Goal: Task Accomplishment & Management: Use online tool/utility

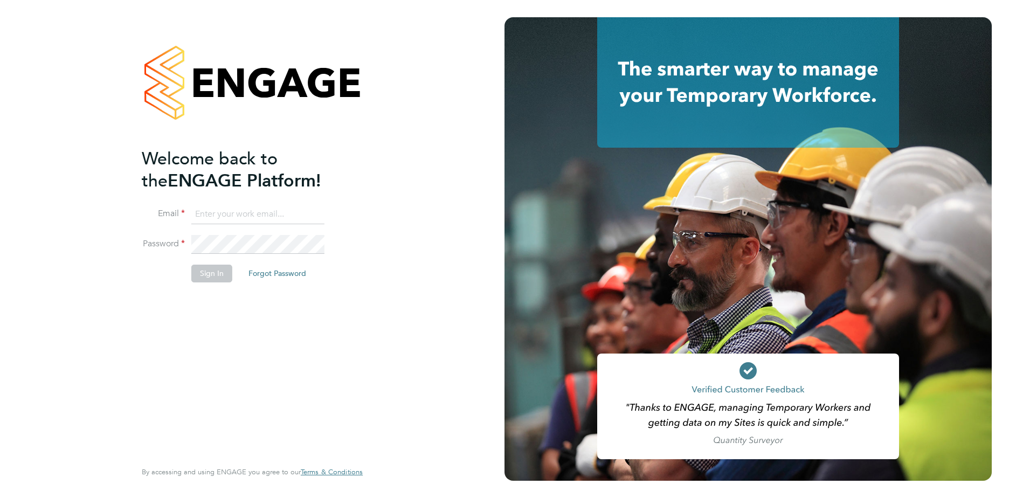
type input "[EMAIL_ADDRESS][DOMAIN_NAME]"
click at [219, 275] on button "Sign In" at bounding box center [211, 273] width 41 height 17
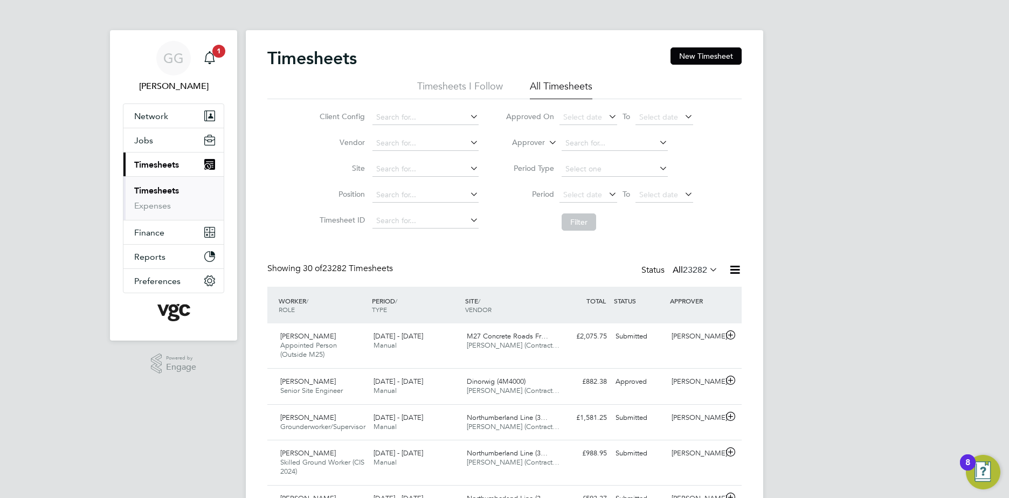
click at [544, 139] on label "Approver" at bounding box center [521, 142] width 49 height 11
click at [525, 152] on li "Worker" at bounding box center [518, 155] width 53 height 14
click at [620, 136] on input at bounding box center [615, 143] width 106 height 15
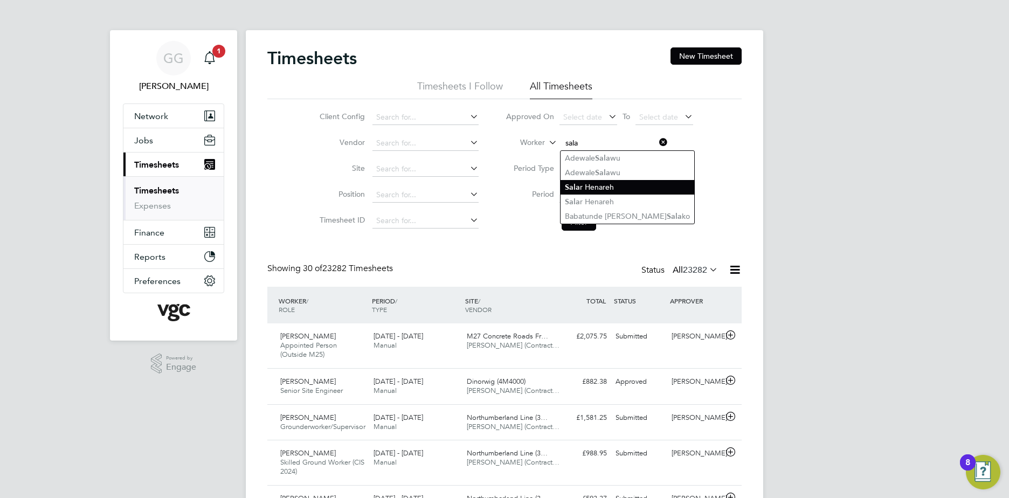
click at [609, 190] on li "Sala r Henareh" at bounding box center [628, 187] width 134 height 15
type input "Salar Henareh"
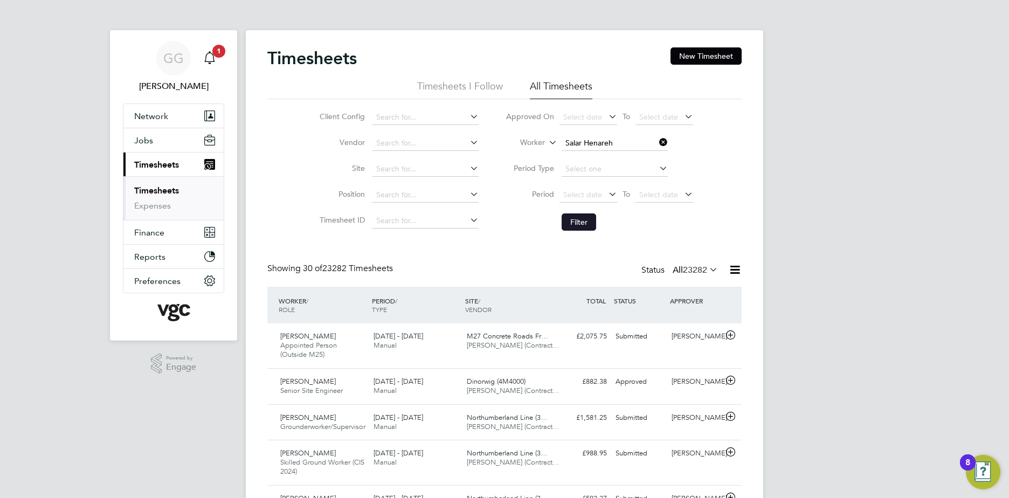
click at [569, 224] on button "Filter" at bounding box center [579, 221] width 35 height 17
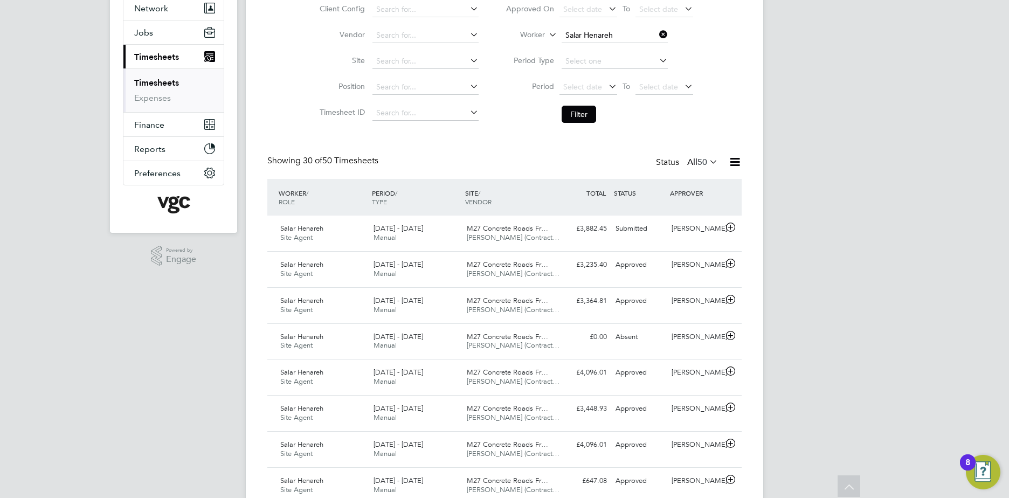
scroll to position [27, 94]
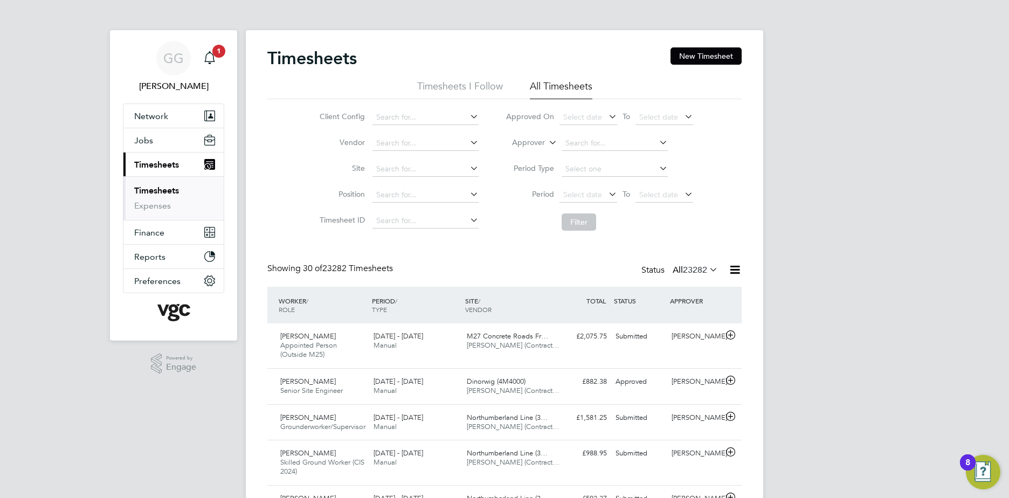
click at [537, 142] on label "Approver" at bounding box center [521, 142] width 49 height 11
click at [536, 151] on li "Worker" at bounding box center [518, 155] width 53 height 14
click at [600, 144] on input at bounding box center [615, 143] width 106 height 15
click at [600, 218] on li "Ian M cmillan" at bounding box center [615, 216] width 109 height 15
type input "Ian Mcmillan"
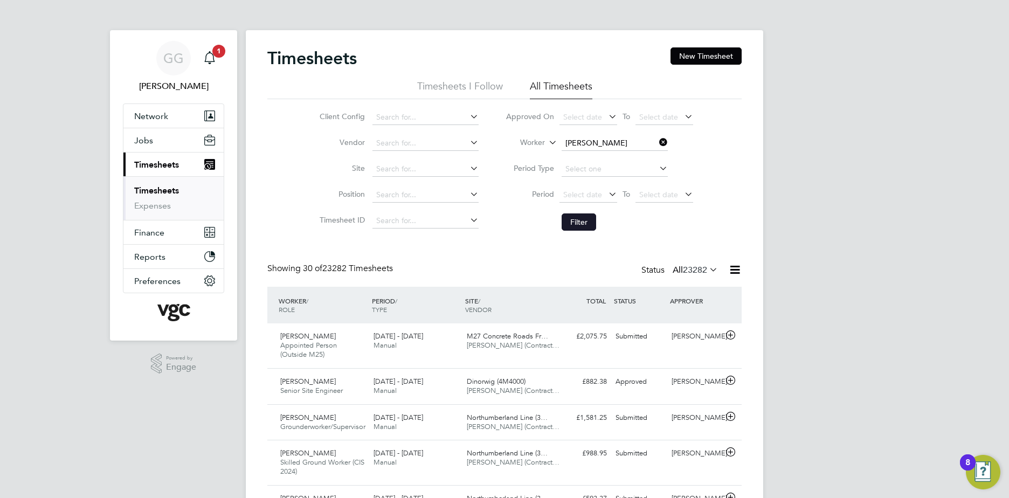
click at [589, 220] on button "Filter" at bounding box center [579, 221] width 35 height 17
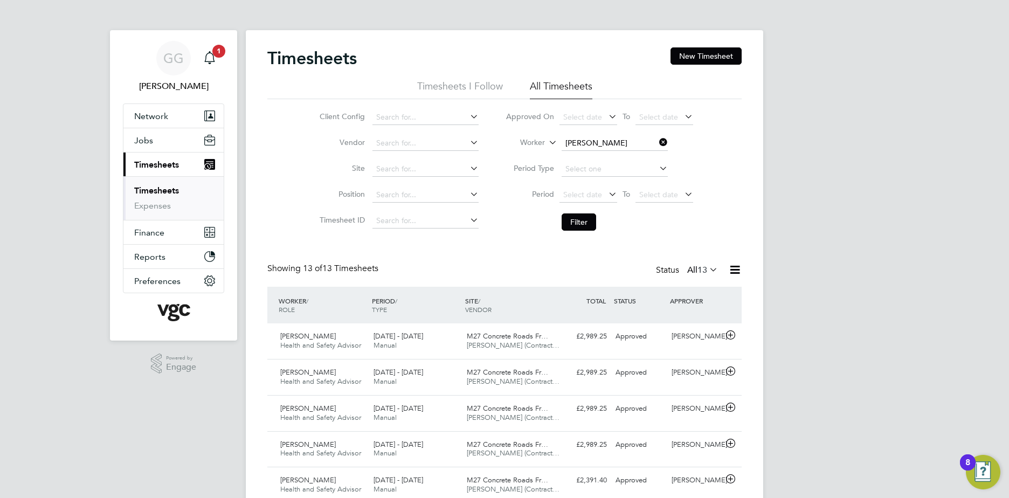
click at [589, 128] on li "Approved On Select date To Select date" at bounding box center [599, 118] width 215 height 26
click at [593, 148] on input at bounding box center [615, 143] width 106 height 15
click at [604, 159] on li "Daniel Ca rter" at bounding box center [614, 158] width 107 height 15
type input "Daniel Carter"
click at [583, 208] on li "Filter" at bounding box center [599, 222] width 215 height 28
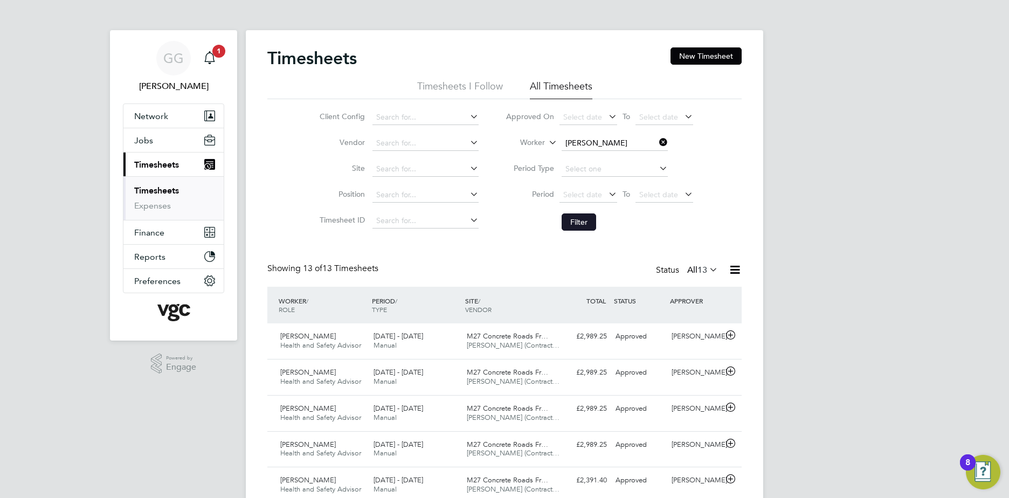
click at [582, 218] on button "Filter" at bounding box center [579, 221] width 35 height 17
click at [580, 137] on input at bounding box center [615, 143] width 106 height 15
click at [617, 228] on li "Fra ncesca De Stefano" at bounding box center [620, 231] width 119 height 15
type input "Francesca De Stefano"
click at [596, 137] on input at bounding box center [615, 143] width 106 height 15
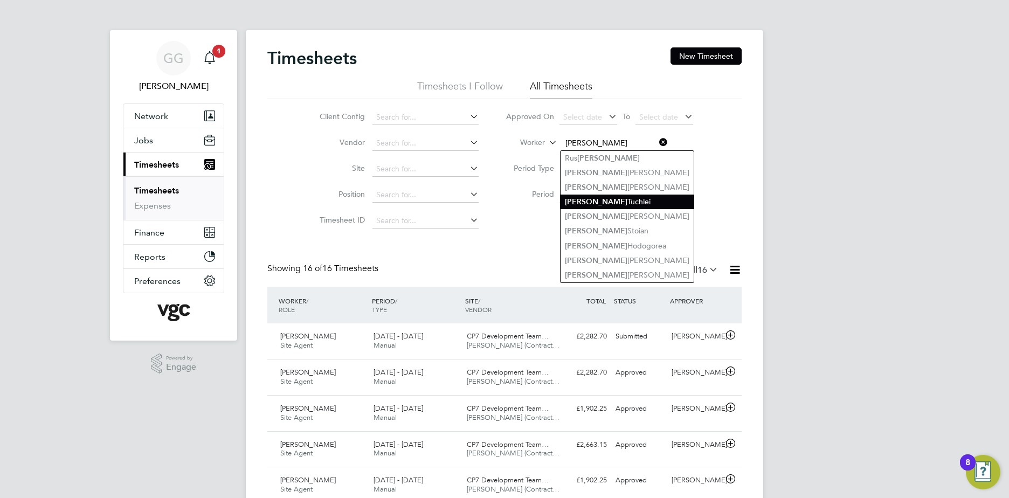
click at [624, 199] on li "Adrian Tuchlei" at bounding box center [627, 202] width 133 height 15
type input "Adrian Tuchlei"
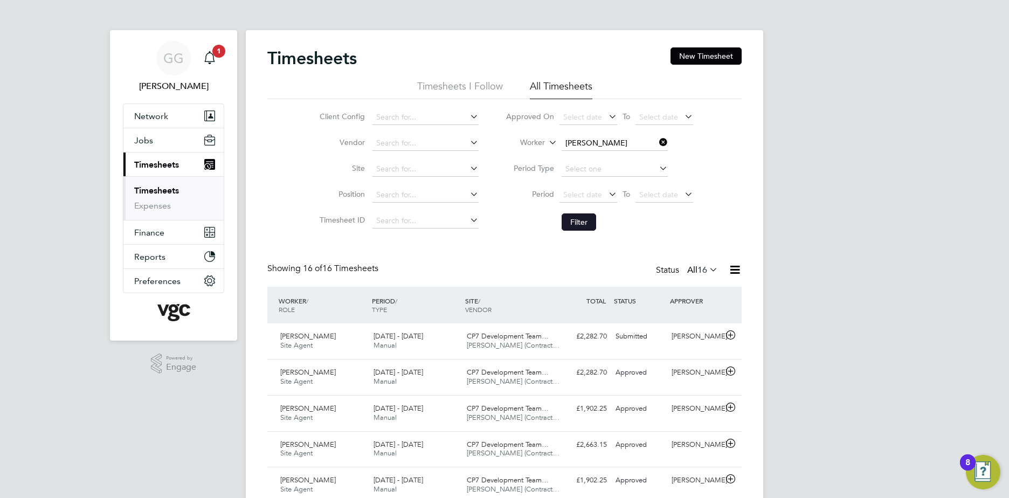
click at [581, 219] on button "Filter" at bounding box center [579, 221] width 35 height 17
click at [603, 144] on input at bounding box center [615, 143] width 106 height 15
click at [588, 156] on li "Ker rie Vickery" at bounding box center [627, 158] width 133 height 15
type input "Kerrie Vickery"
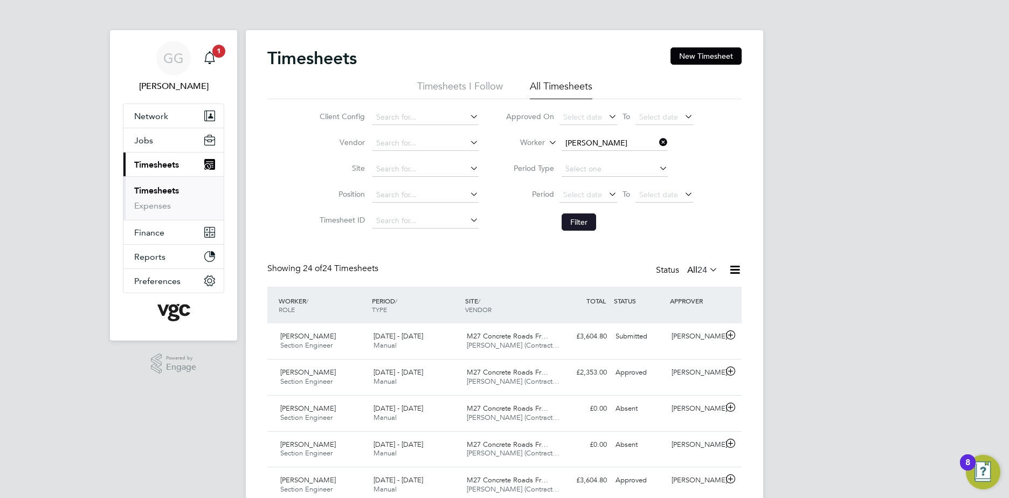
click at [588, 224] on button "Filter" at bounding box center [579, 221] width 35 height 17
click at [597, 147] on input at bounding box center [615, 143] width 106 height 15
click at [614, 157] on li "Maxim Tacu" at bounding box center [614, 158] width 107 height 15
type input "Maxim Tacu"
click at [589, 211] on li "Filter" at bounding box center [599, 222] width 215 height 28
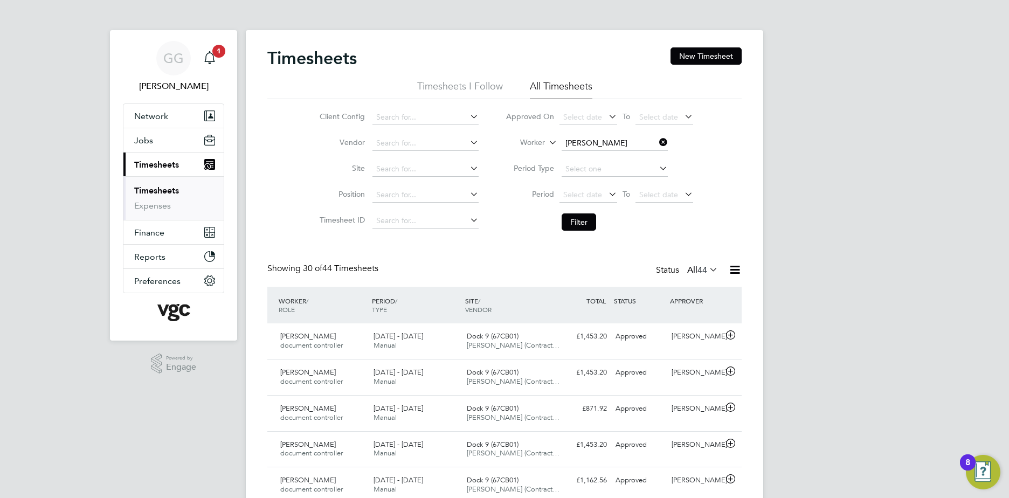
click at [588, 212] on li "Filter" at bounding box center [599, 222] width 215 height 28
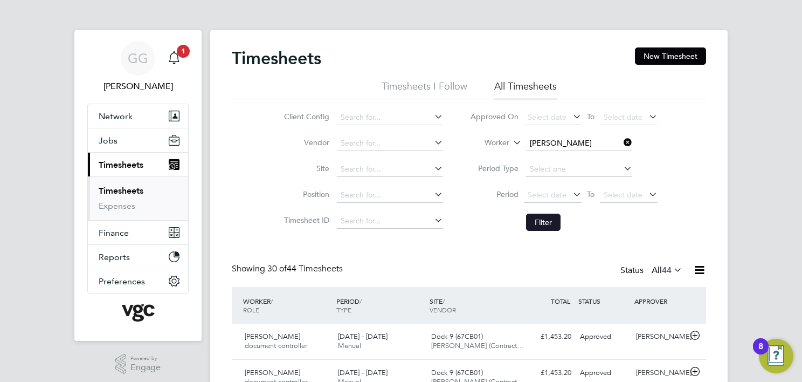
click at [548, 218] on button "Filter" at bounding box center [543, 221] width 35 height 17
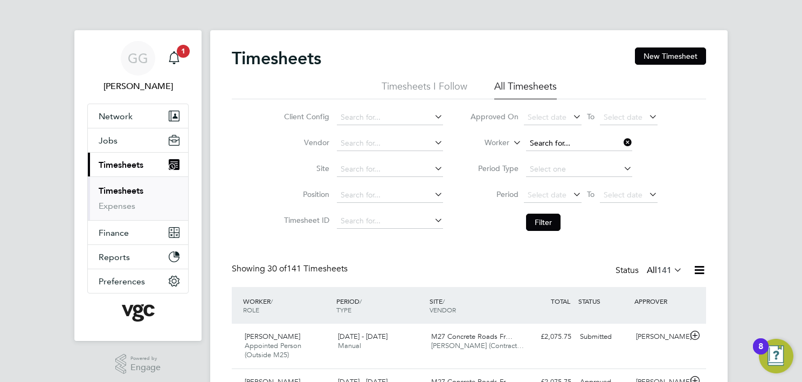
click at [555, 142] on input at bounding box center [579, 143] width 106 height 15
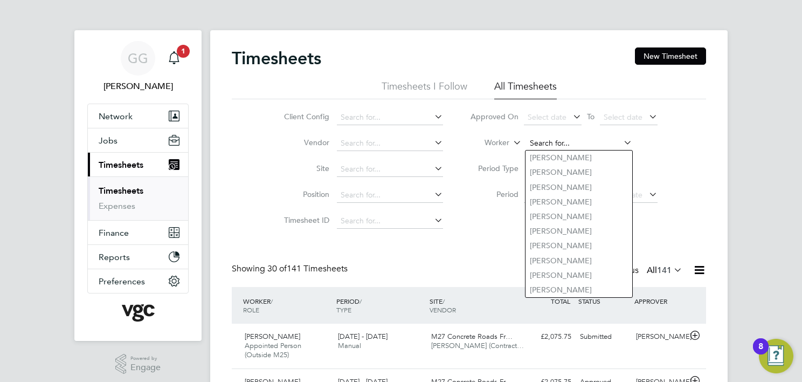
click at [549, 136] on input at bounding box center [579, 143] width 106 height 15
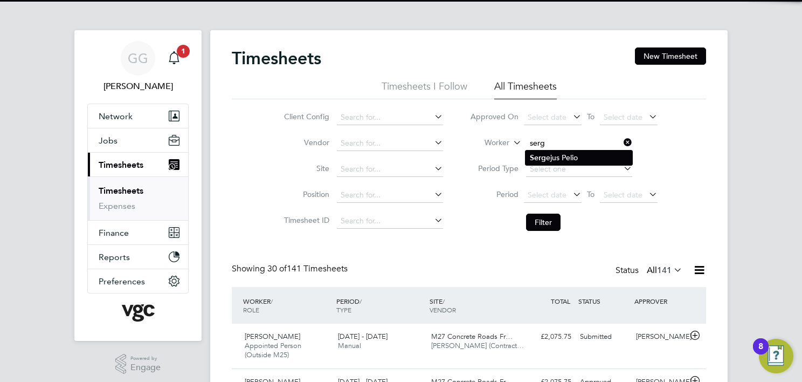
click at [556, 154] on li "Serg ejus Pelio" at bounding box center [579, 157] width 107 height 15
type input "Sergejus Pelio"
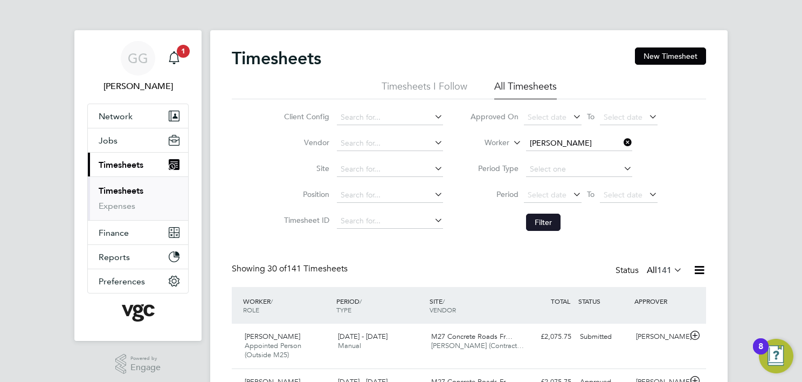
click at [548, 213] on button "Filter" at bounding box center [543, 221] width 35 height 17
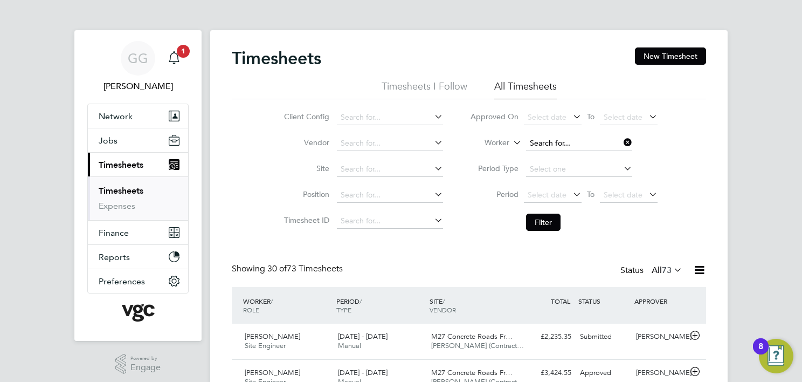
click at [543, 139] on input at bounding box center [579, 143] width 106 height 15
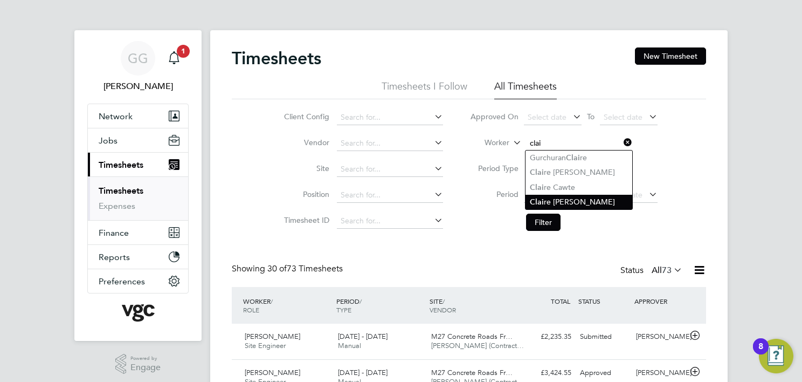
click at [555, 198] on li "Clai re Barr" at bounding box center [579, 202] width 107 height 15
type input "Claire Barr"
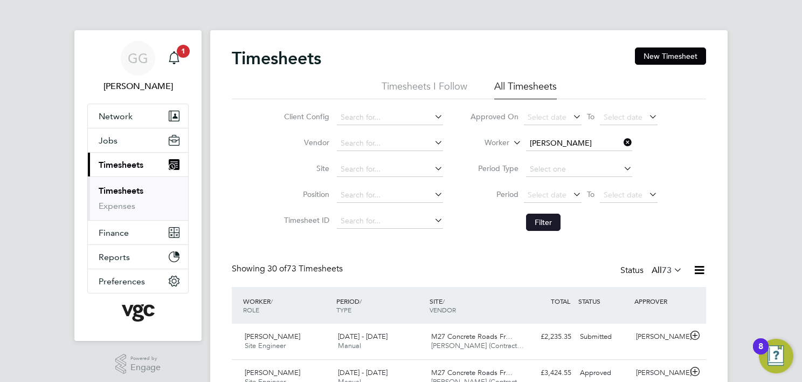
click at [541, 217] on button "Filter" at bounding box center [543, 221] width 35 height 17
click at [584, 136] on input at bounding box center [579, 143] width 106 height 15
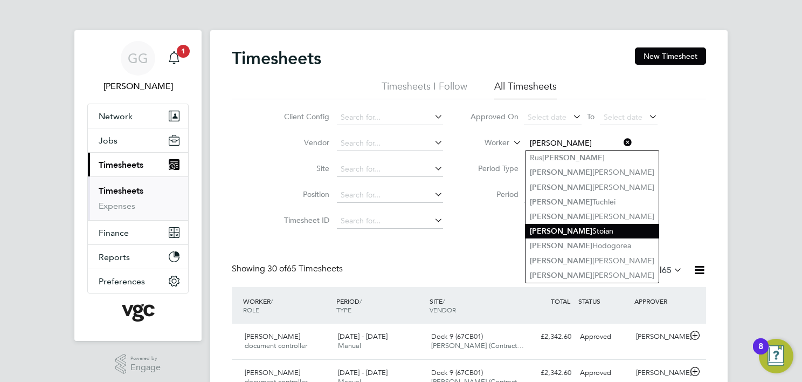
click at [556, 229] on li "Adrian Stoian" at bounding box center [592, 231] width 133 height 15
type input "Adrian Stoian"
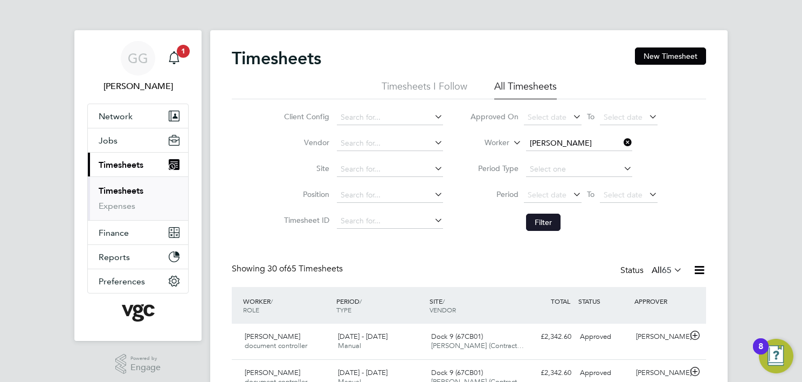
click at [538, 222] on button "Filter" at bounding box center [543, 221] width 35 height 17
click at [556, 139] on input at bounding box center [579, 143] width 106 height 15
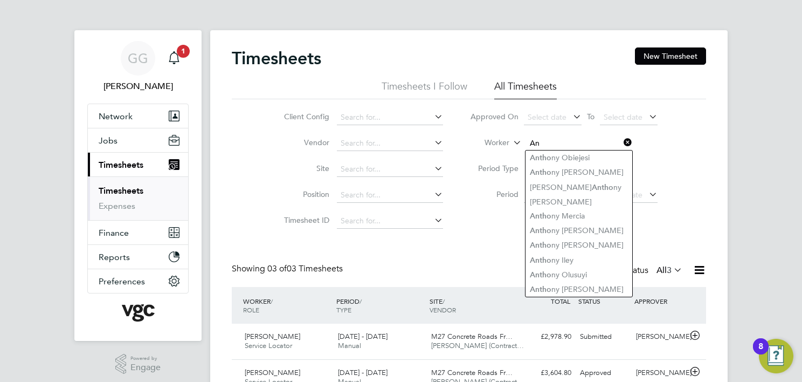
type input "A"
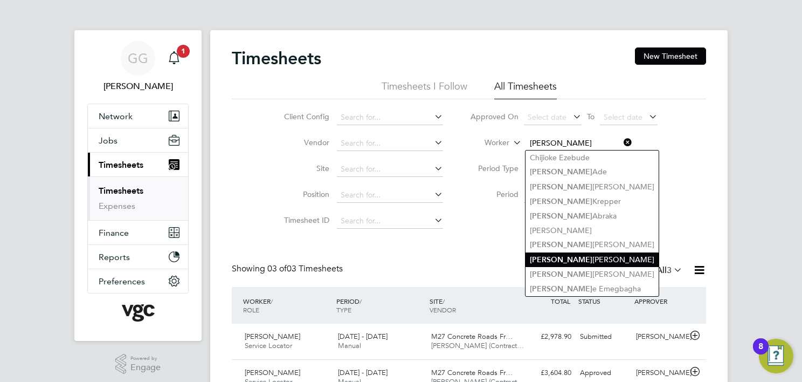
click at [571, 260] on li "Tony Jenkinson" at bounding box center [592, 259] width 133 height 15
type input "Tony Jenkinson"
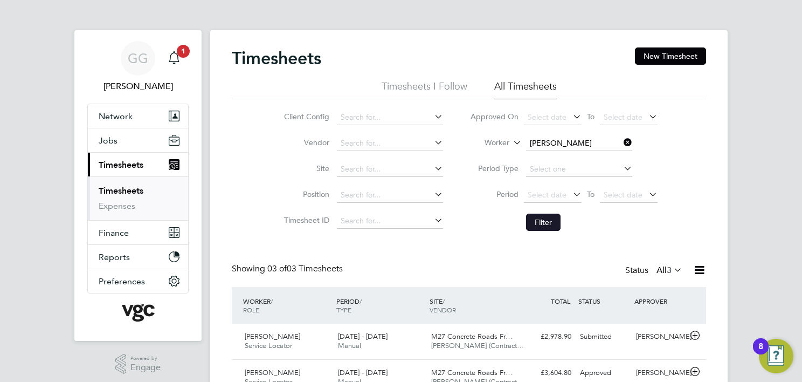
click at [537, 218] on button "Filter" at bounding box center [543, 221] width 35 height 17
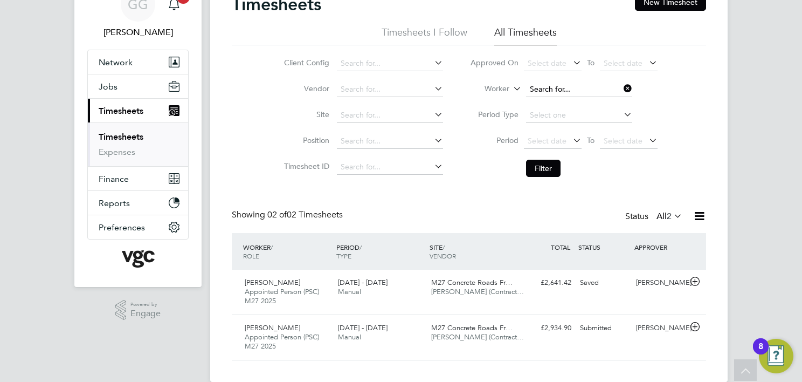
click at [564, 89] on input at bounding box center [579, 89] width 106 height 15
click at [571, 106] on li "M ichael Mcgahern" at bounding box center [579, 103] width 107 height 15
type input "[PERSON_NAME]"
click at [550, 163] on button "Filter" at bounding box center [543, 168] width 35 height 17
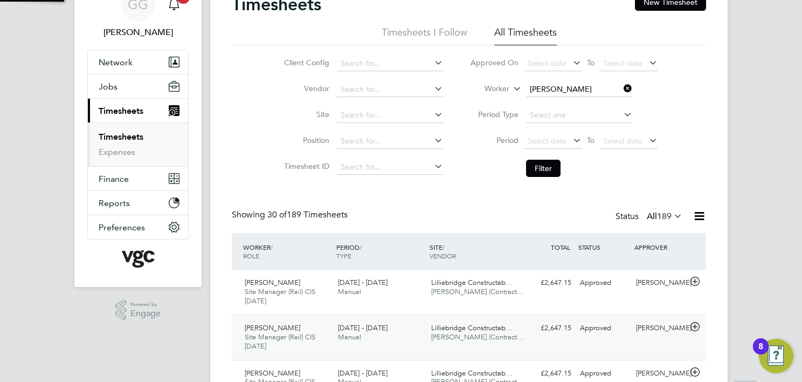
scroll to position [5, 5]
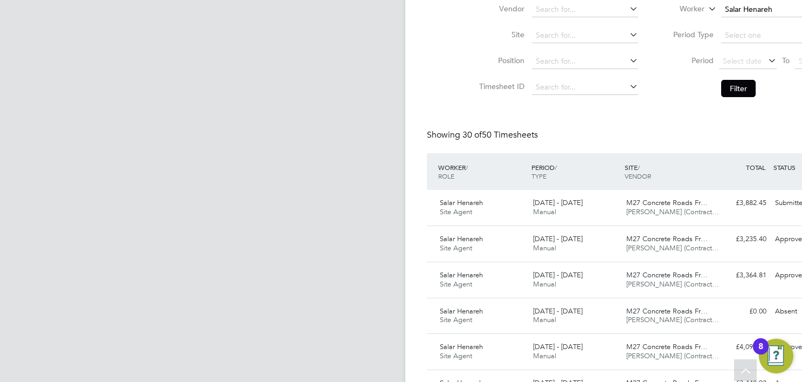
drag, startPoint x: 274, startPoint y: 223, endPoint x: 298, endPoint y: 188, distance: 42.3
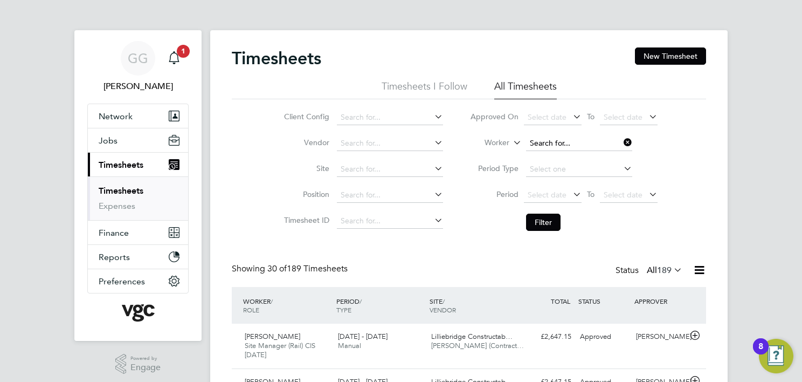
click at [555, 137] on input at bounding box center [579, 143] width 106 height 15
click at [571, 160] on li "[PERSON_NAME] sta" at bounding box center [579, 157] width 107 height 15
type input "[PERSON_NAME]"
click at [534, 221] on button "Filter" at bounding box center [543, 221] width 35 height 17
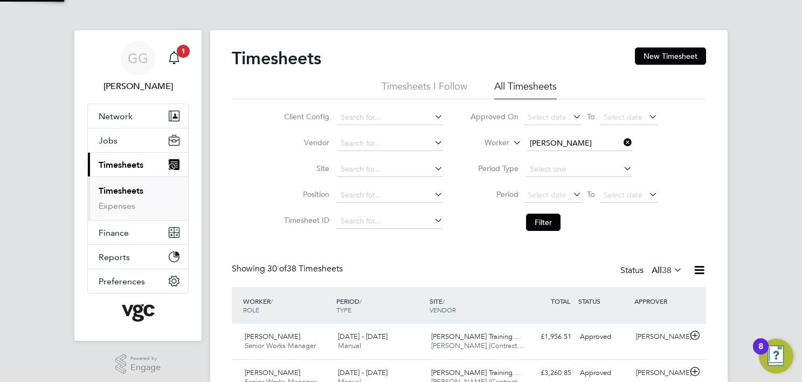
drag, startPoint x: 377, startPoint y: 250, endPoint x: 389, endPoint y: 269, distance: 22.3
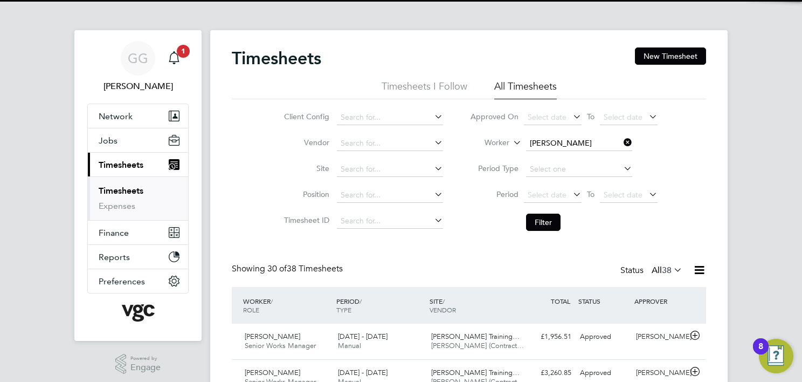
drag, startPoint x: 384, startPoint y: 277, endPoint x: 377, endPoint y: 284, distance: 9.5
click at [377, 284] on div "Showing 30 of 38 Timesheets Status All 38" at bounding box center [469, 275] width 474 height 24
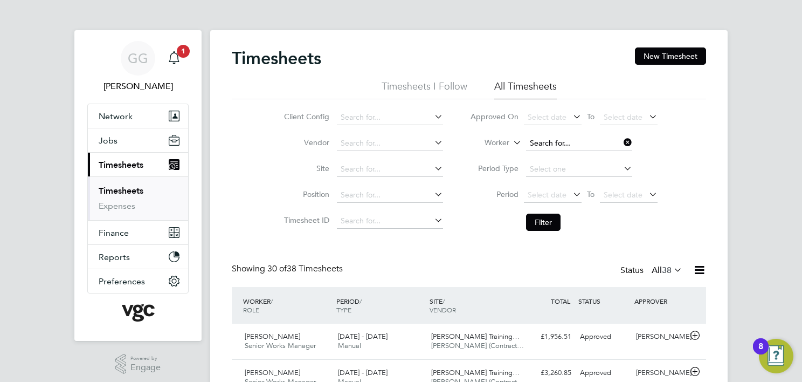
click at [570, 142] on input at bounding box center [579, 143] width 106 height 15
click at [564, 155] on li "[PERSON_NAME]" at bounding box center [584, 157] width 117 height 15
type input "[PERSON_NAME]"
click at [543, 216] on button "Filter" at bounding box center [543, 221] width 35 height 17
click at [569, 134] on li "Worker [PERSON_NAME]" at bounding box center [564, 143] width 215 height 26
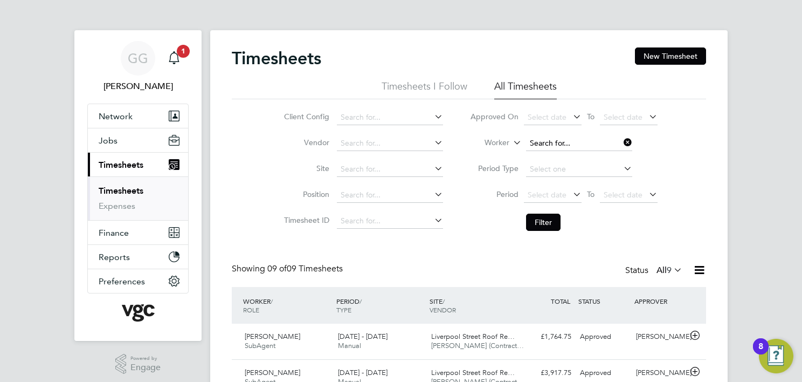
click at [565, 143] on input at bounding box center [579, 143] width 106 height 15
click at [595, 155] on b "Phi" at bounding box center [600, 157] width 11 height 9
type input "[PERSON_NAME]"
click at [543, 217] on button "Filter" at bounding box center [543, 221] width 35 height 17
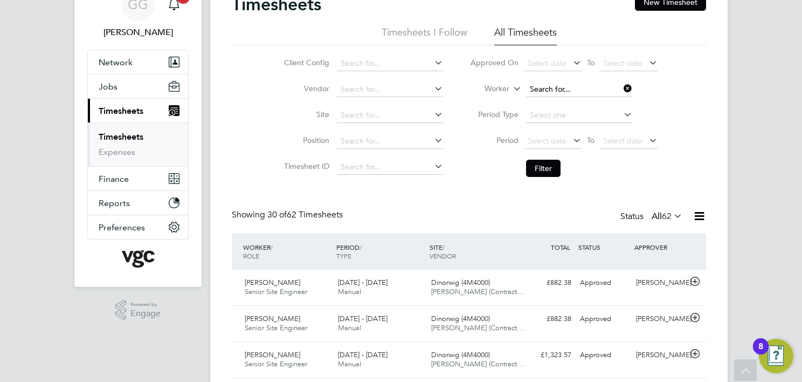
click at [563, 82] on input at bounding box center [579, 89] width 106 height 15
click at [549, 108] on li "[PERSON_NAME] ry" at bounding box center [596, 103] width 140 height 15
type input "[PERSON_NAME]"
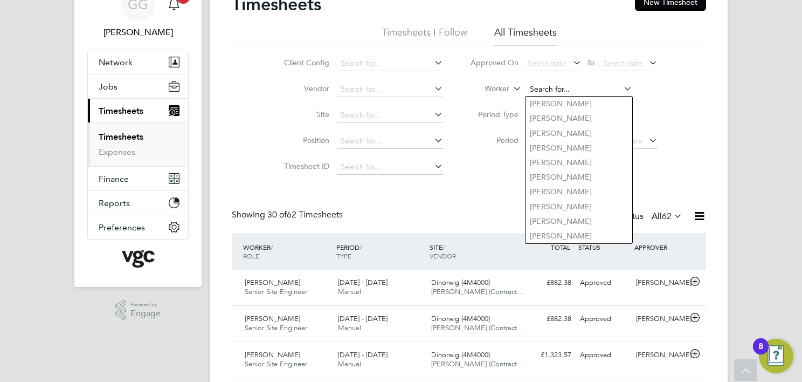
drag, startPoint x: 585, startPoint y: 90, endPoint x: 527, endPoint y: 86, distance: 57.8
click at [527, 86] on input at bounding box center [579, 89] width 106 height 15
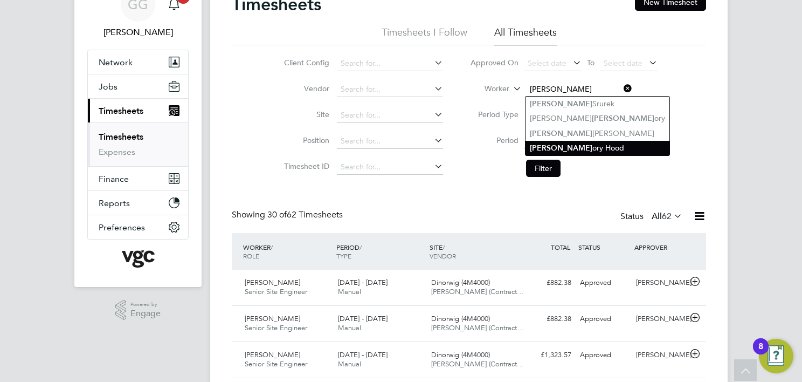
click at [583, 146] on li "[PERSON_NAME]" at bounding box center [598, 148] width 144 height 15
type input "[PERSON_NAME]"
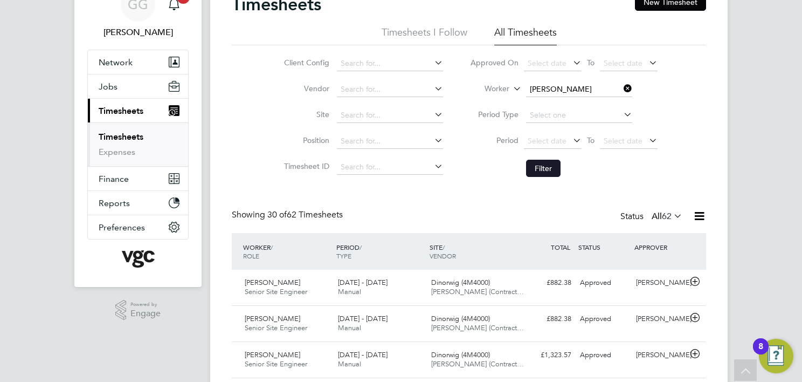
click at [556, 166] on button "Filter" at bounding box center [543, 168] width 35 height 17
click at [573, 91] on input at bounding box center [579, 89] width 106 height 15
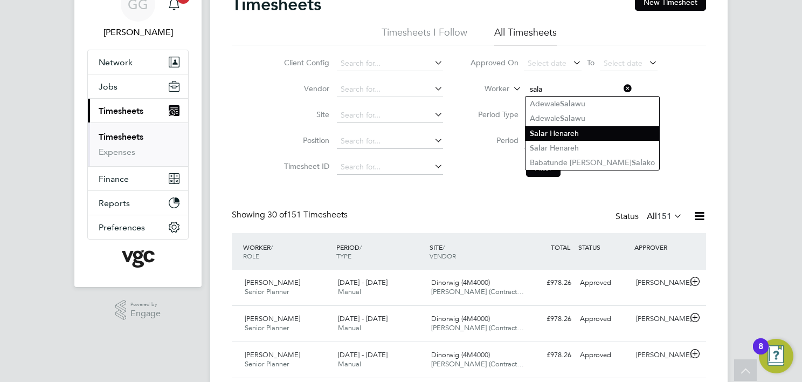
click at [577, 127] on li "Sala r Henareh" at bounding box center [593, 133] width 134 height 15
type input "Salar Henareh"
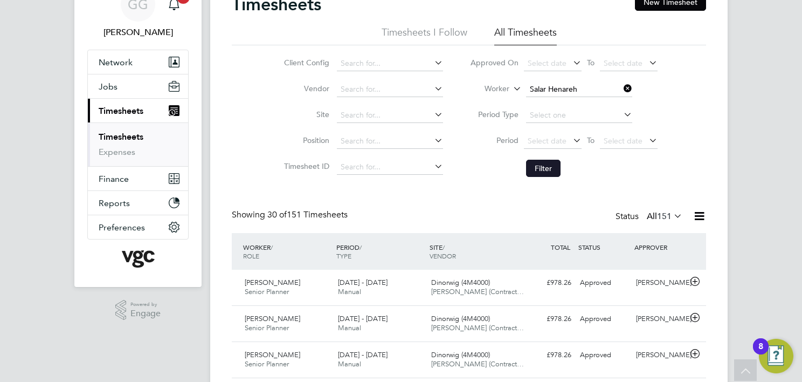
click at [540, 170] on button "Filter" at bounding box center [543, 168] width 35 height 17
click at [543, 86] on input at bounding box center [579, 89] width 106 height 15
click at [547, 99] on li "[PERSON_NAME]" at bounding box center [579, 103] width 107 height 15
type input "[PERSON_NAME]"
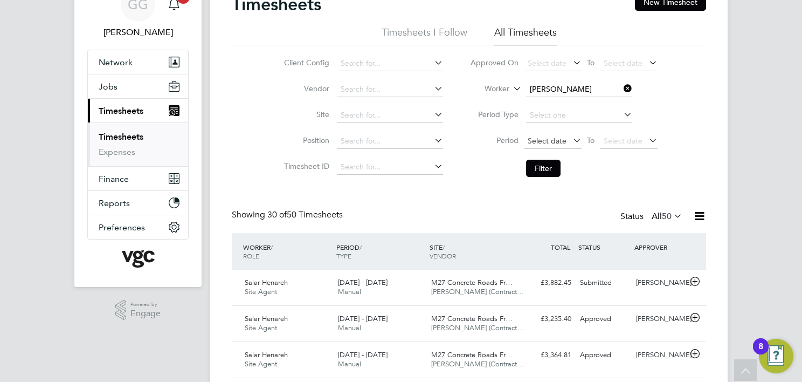
click at [536, 166] on button "Filter" at bounding box center [543, 168] width 35 height 17
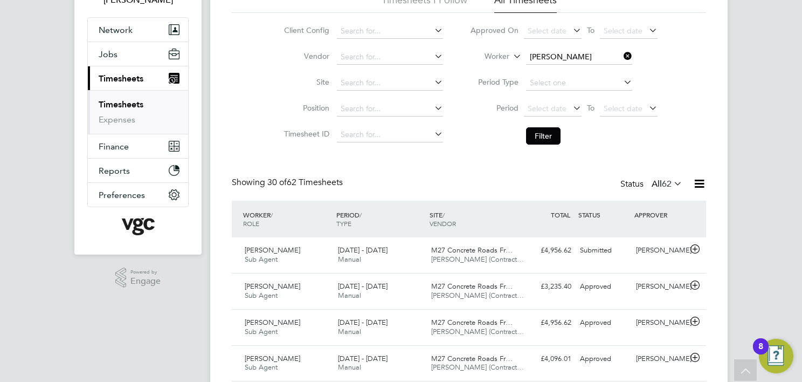
scroll to position [54, 0]
